Goal: Transaction & Acquisition: Subscribe to service/newsletter

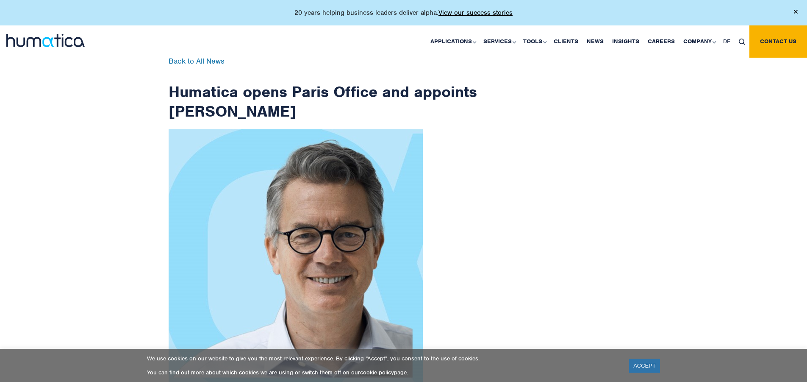
scroll to position [1352, 0]
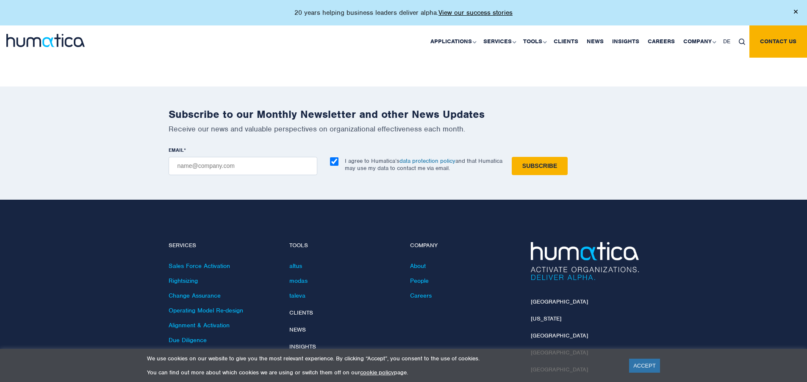
checkbox input "true"
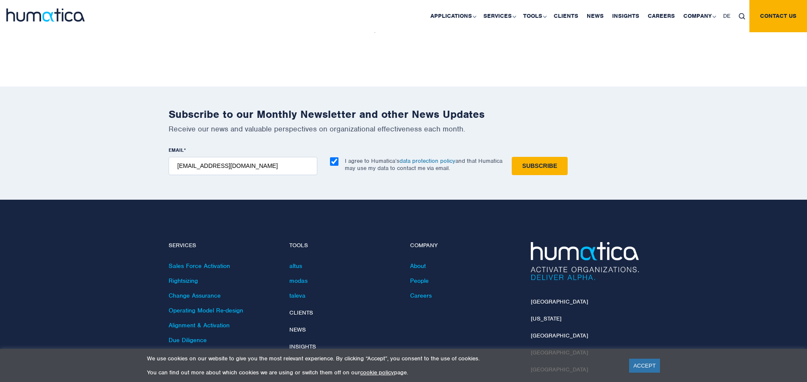
type input "[EMAIL_ADDRESS][DOMAIN_NAME]"
click at [512, 157] on input "Subscribe" at bounding box center [540, 166] width 56 height 18
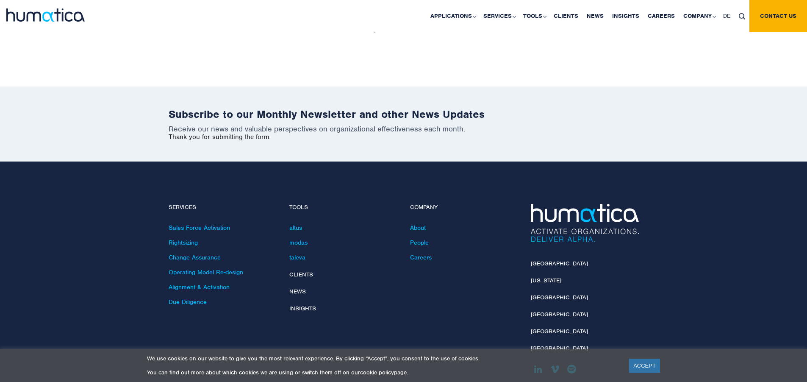
scroll to position [1314, 0]
